Goal: Communication & Community: Participate in discussion

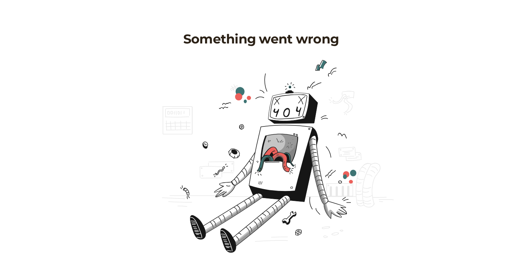
click at [291, 37] on h1 "Something went wrong" at bounding box center [261, 38] width 522 height 15
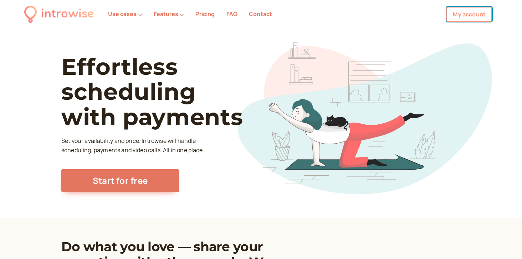
click at [465, 14] on link "My account" at bounding box center [469, 14] width 46 height 15
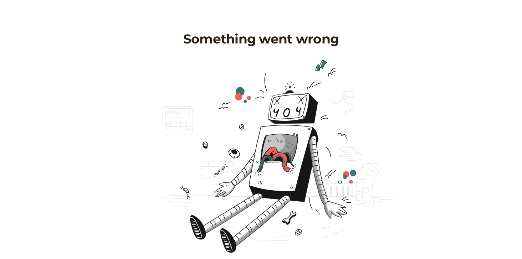
scroll to position [40, 0]
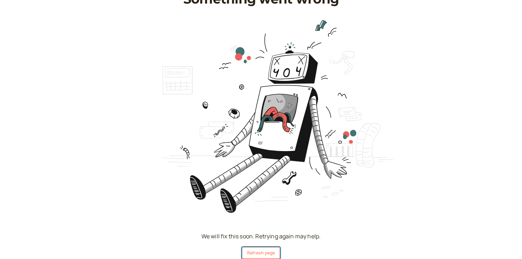
click at [262, 256] on button "Refresh page" at bounding box center [261, 253] width 39 height 12
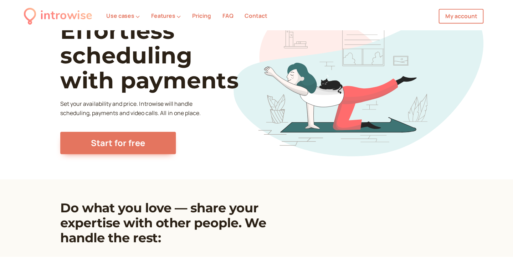
scroll to position [34, 0]
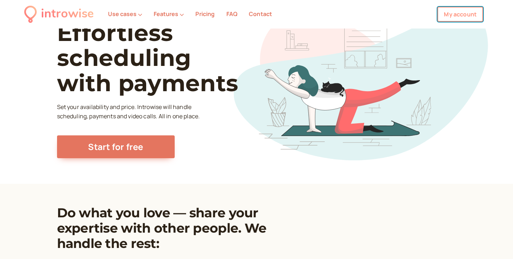
click at [461, 15] on link "My account" at bounding box center [460, 14] width 46 height 15
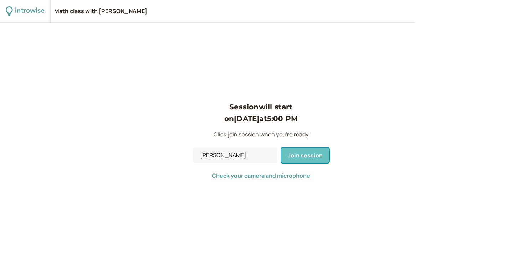
click at [304, 159] on button "Join session" at bounding box center [305, 155] width 48 height 15
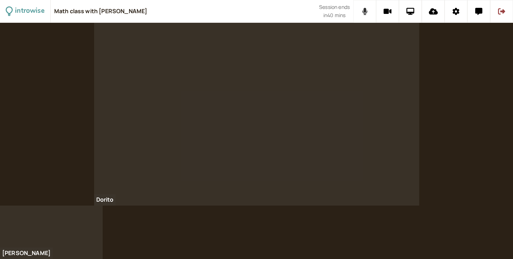
click at [364, 8] on icon at bounding box center [364, 11] width 5 height 7
click at [364, 8] on icon at bounding box center [364, 11] width 9 height 7
click at [412, 12] on icon at bounding box center [410, 11] width 8 height 7
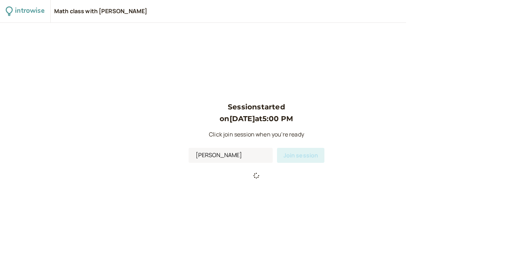
click at [297, 180] on div at bounding box center [257, 175] width 136 height 9
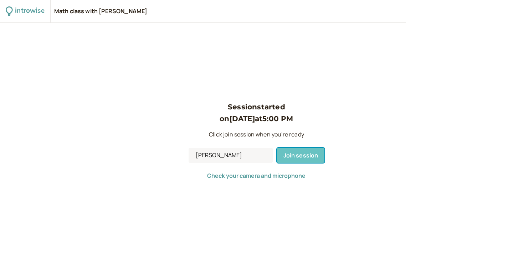
click at [306, 156] on span "Join session" at bounding box center [300, 156] width 35 height 8
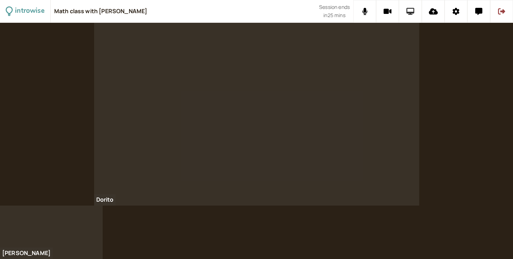
click at [405, 14] on button at bounding box center [410, 11] width 23 height 23
click at [198, 9] on div "Math class with [PERSON_NAME]" at bounding box center [186, 11] width 265 height 22
